Goal: Information Seeking & Learning: Understand process/instructions

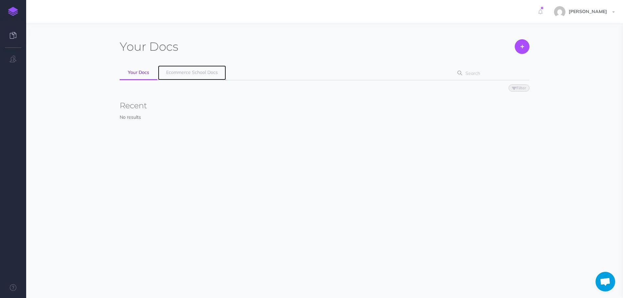
click at [201, 77] on link "Ecommerce School Docs" at bounding box center [192, 72] width 68 height 15
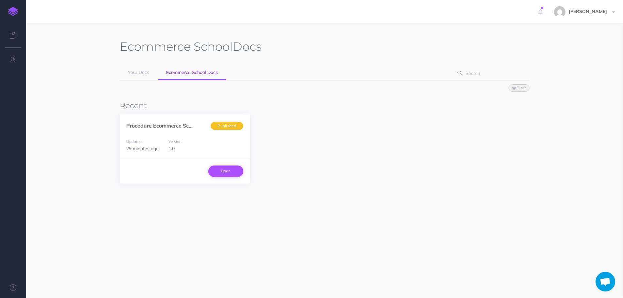
click at [230, 170] on link "Open" at bounding box center [225, 170] width 35 height 11
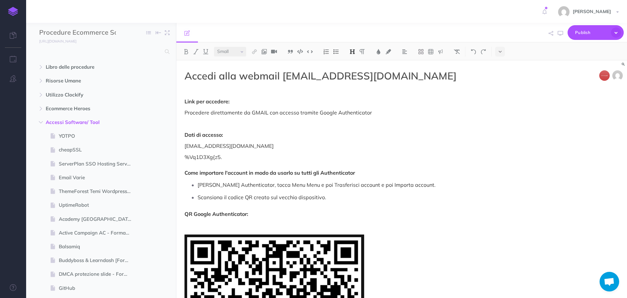
select select "null"
drag, startPoint x: 236, startPoint y: 156, endPoint x: 187, endPoint y: 156, distance: 49.4
click at [187, 156] on p "%Vq1D3Xg{z5. Come importare l'account in modo da usarlo su tutti gli Authentica…" at bounding box center [334, 165] width 299 height 24
copy p "%Vq1D3Xg{z5."
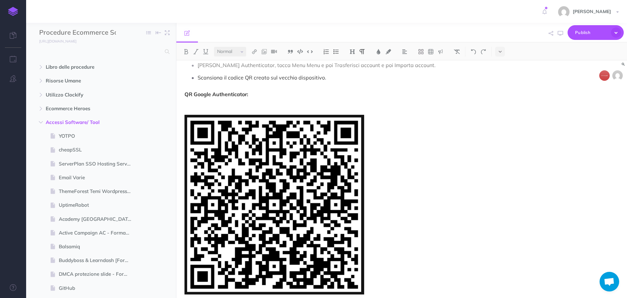
scroll to position [163, 0]
